Goal: Information Seeking & Learning: Learn about a topic

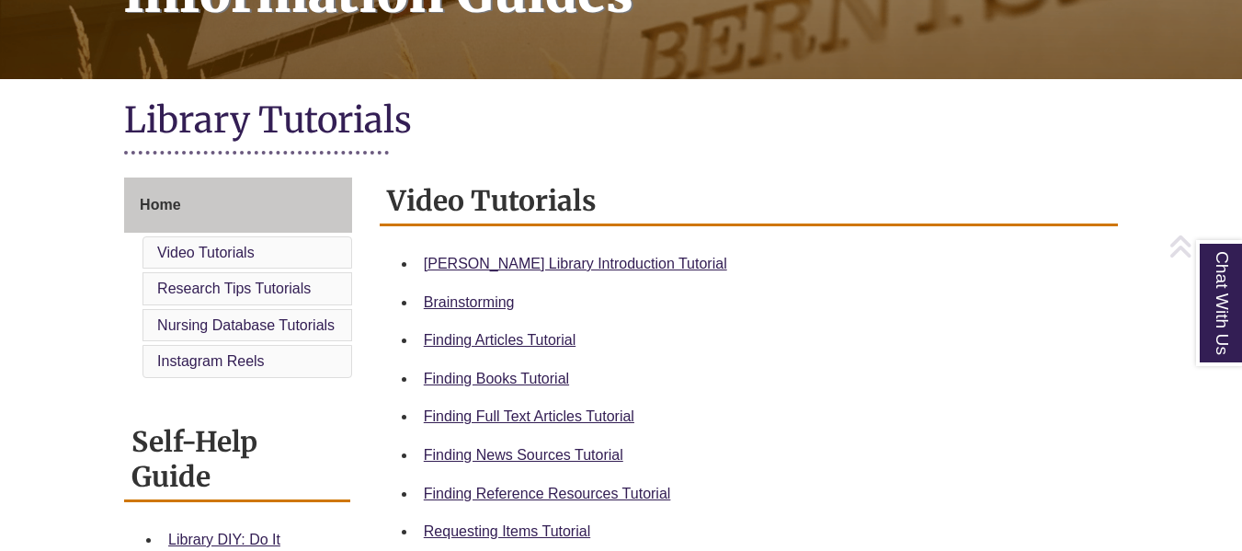
scroll to position [340, 0]
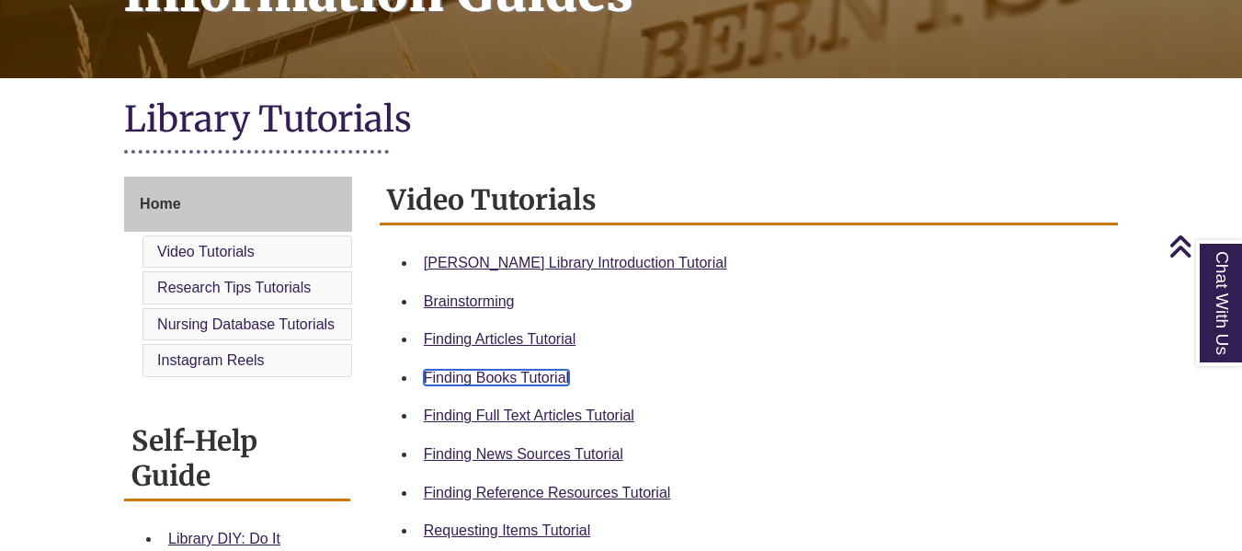
click at [474, 377] on link "Finding Books Tutorial" at bounding box center [496, 378] width 145 height 16
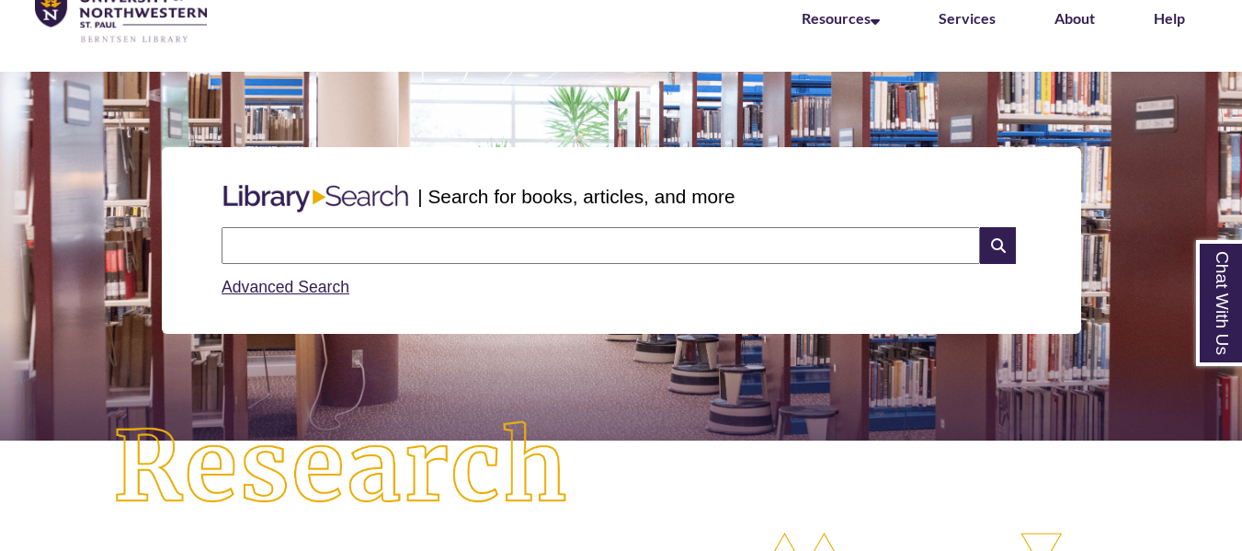
scroll to position [93, 0]
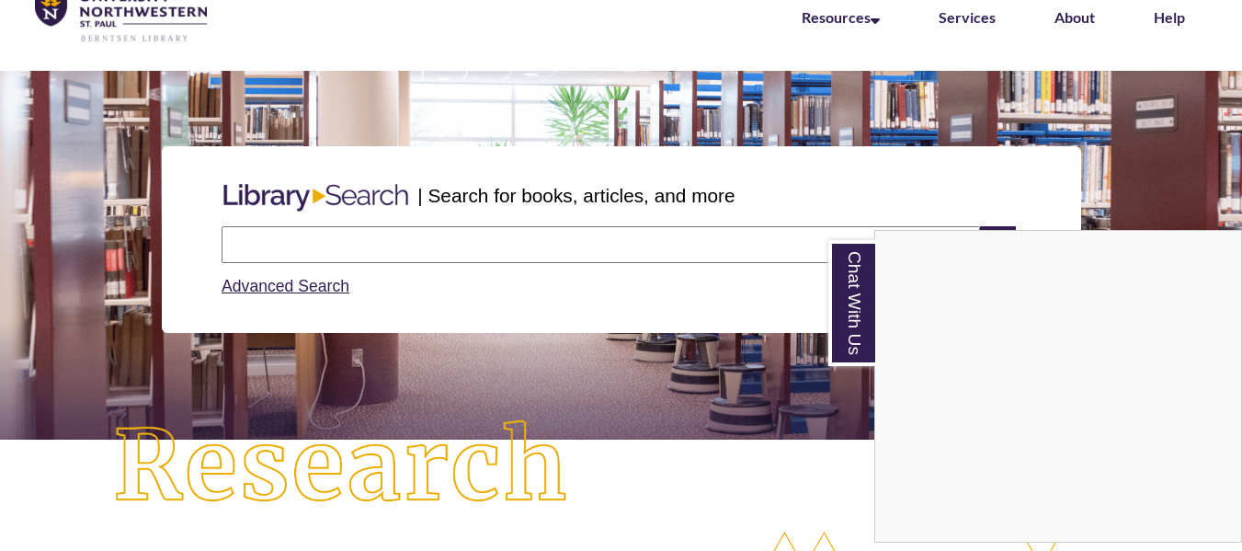
click at [507, 242] on div "Chat With Us" at bounding box center [621, 275] width 1242 height 551
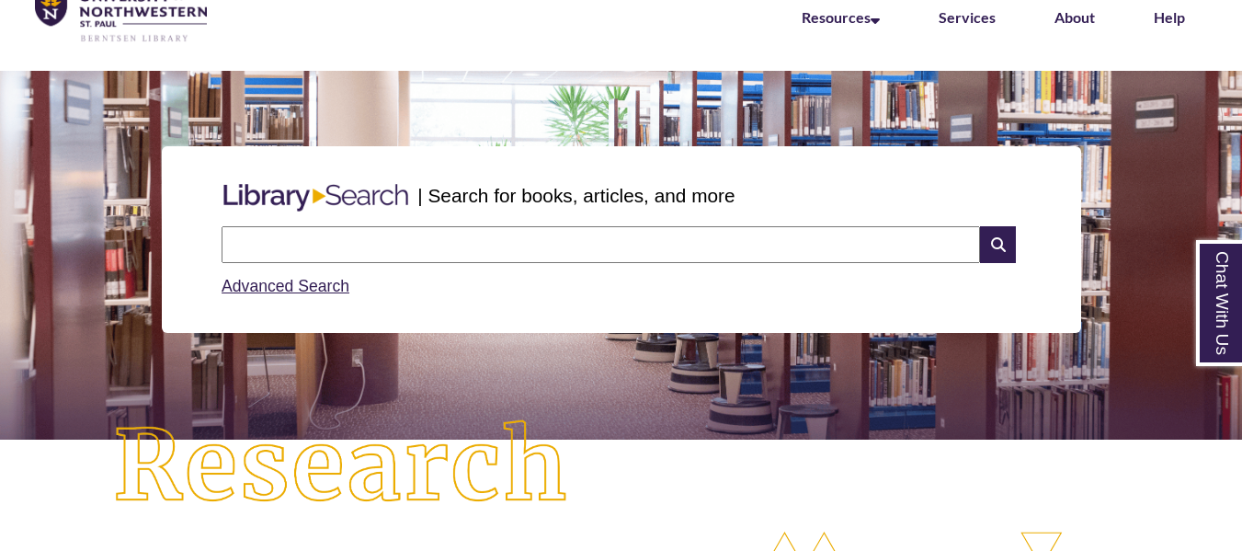
click at [507, 242] on input "text" at bounding box center [601, 244] width 759 height 37
type input "**********"
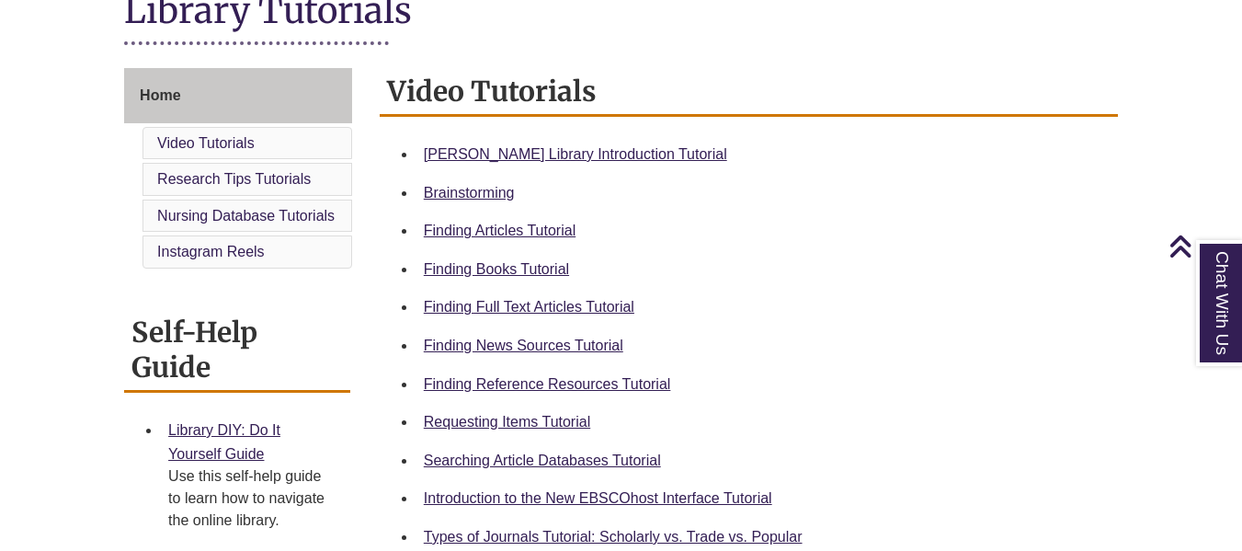
scroll to position [494, 0]
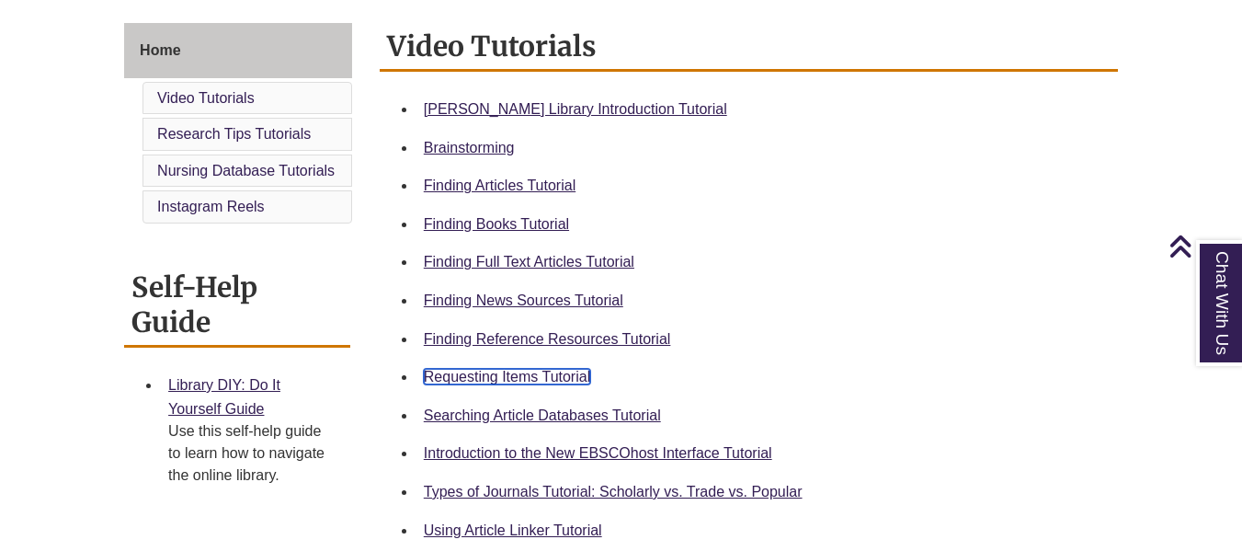
click at [471, 377] on link "Requesting Items Tutorial" at bounding box center [507, 377] width 166 height 16
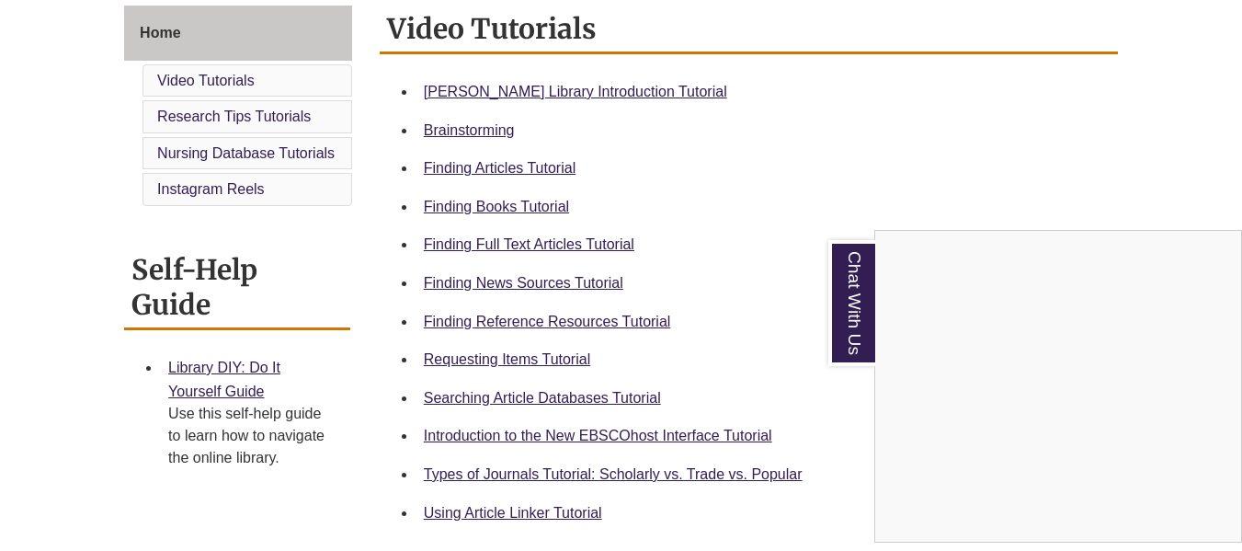
scroll to position [609, 0]
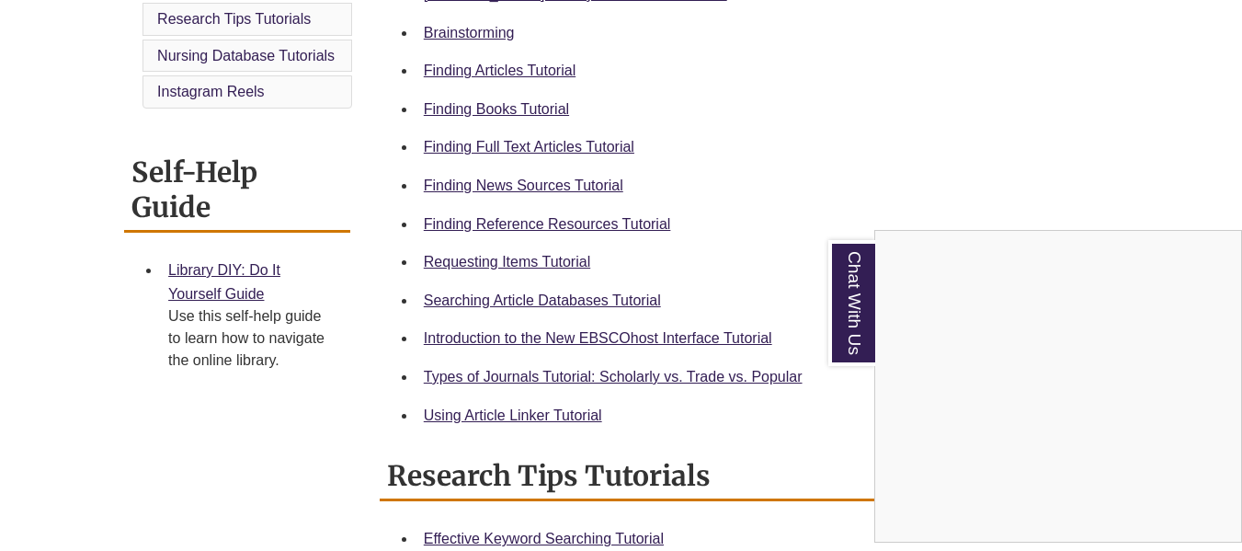
click at [640, 372] on div "Chat With Us" at bounding box center [621, 275] width 1242 height 551
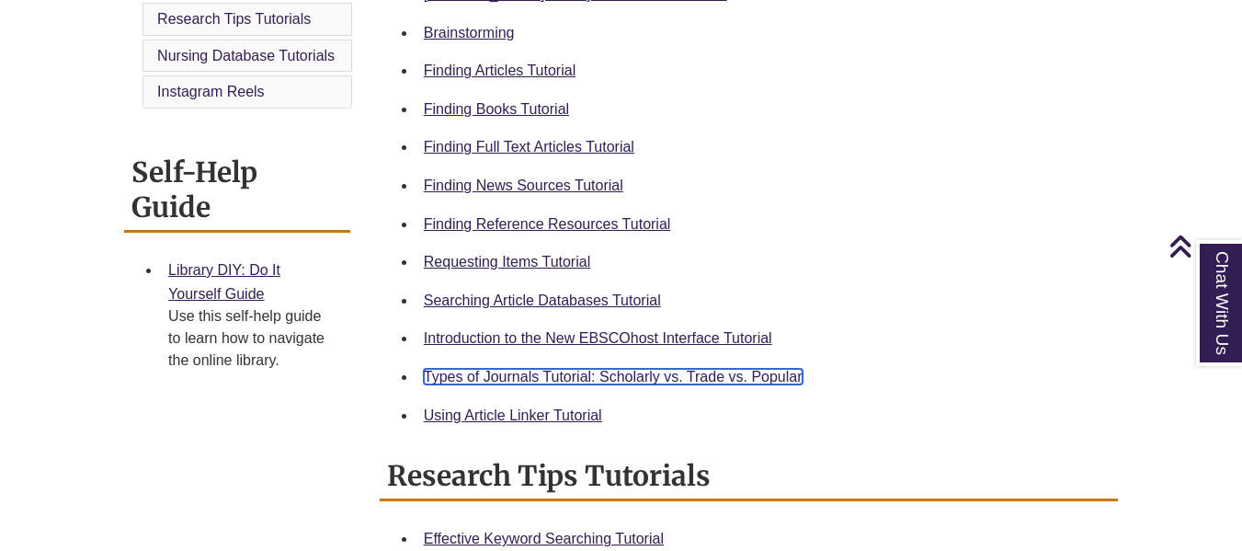
click at [611, 373] on link "Types of Journals Tutorial: Scholarly vs. Trade vs. Popular" at bounding box center [613, 377] width 379 height 16
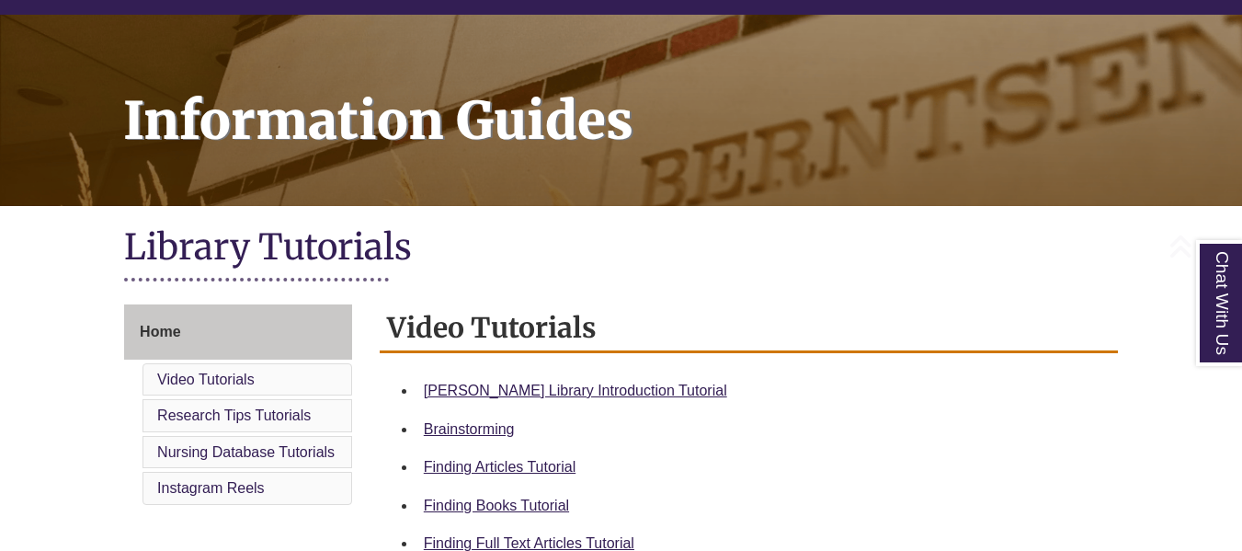
scroll to position [312, 0]
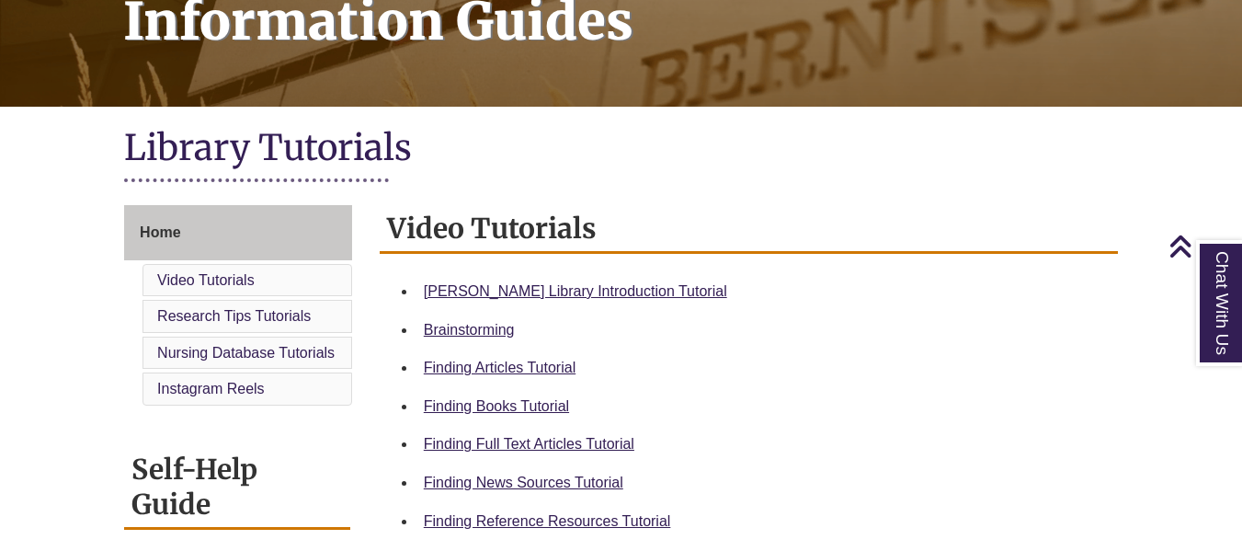
click at [463, 359] on div "Finding Articles Tutorial" at bounding box center [764, 368] width 680 height 24
click at [457, 377] on div "Finding Articles Tutorial" at bounding box center [764, 368] width 680 height 24
click at [458, 370] on link "Finding Articles Tutorial" at bounding box center [500, 368] width 152 height 16
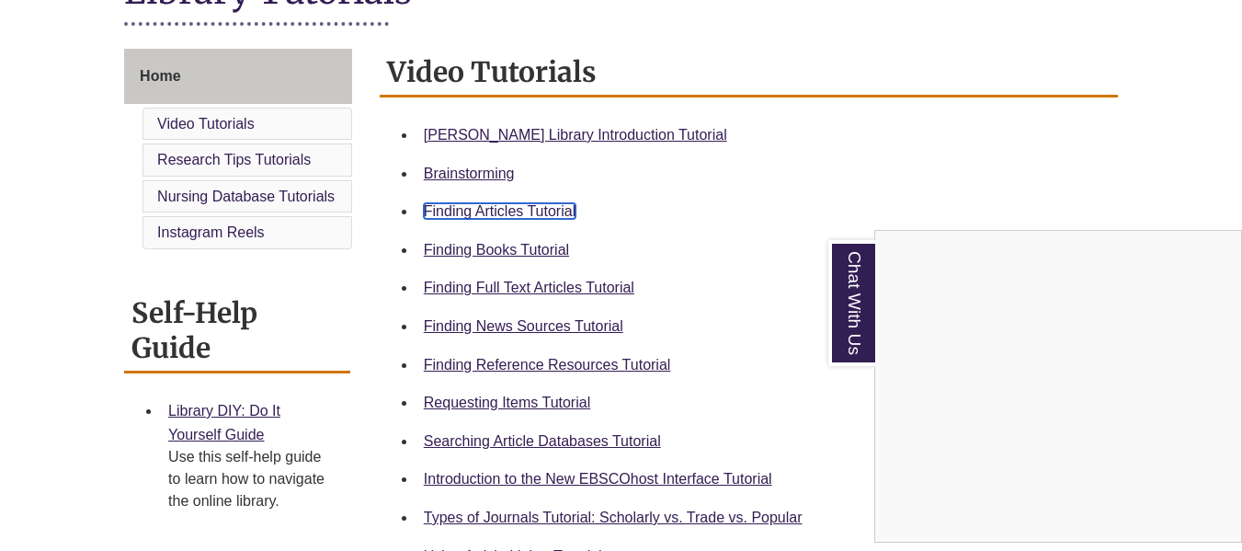
scroll to position [433, 0]
